Goal: Navigation & Orientation: Find specific page/section

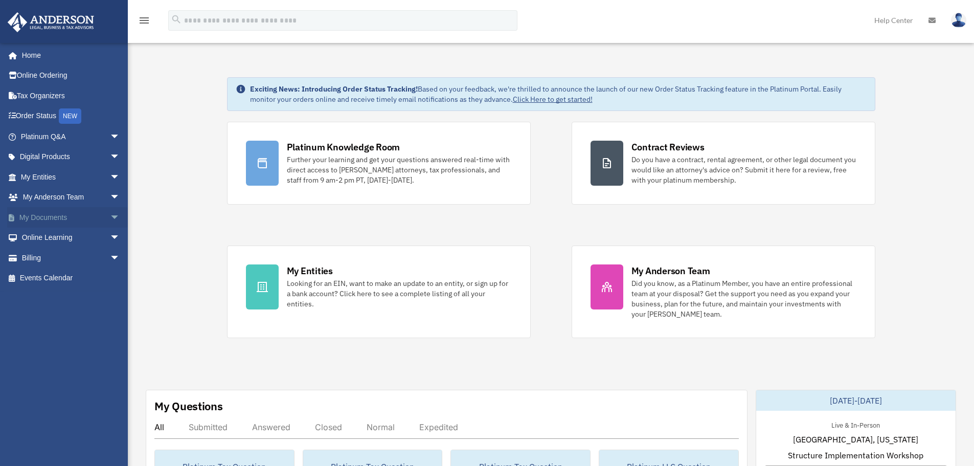
click at [110, 215] on span "arrow_drop_down" at bounding box center [120, 217] width 20 height 21
click at [41, 239] on link "Box" at bounding box center [74, 237] width 121 height 20
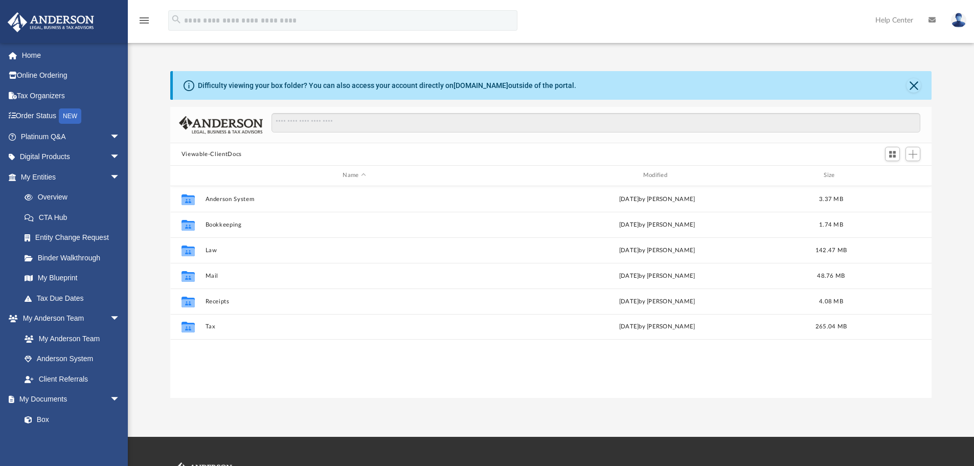
scroll to position [225, 753]
click at [69, 274] on link "My Blueprint" at bounding box center [74, 278] width 121 height 20
